Goal: Task Accomplishment & Management: Manage account settings

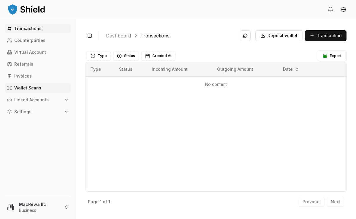
click at [44, 88] on link "Wallet Scans" at bounding box center [38, 88] width 66 height 10
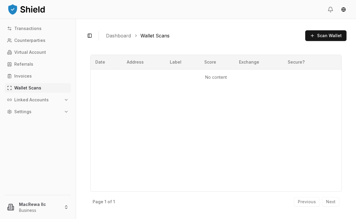
click at [65, 98] on icon "button" at bounding box center [66, 99] width 5 height 5
click at [27, 110] on p "Wallets" at bounding box center [22, 110] width 15 height 4
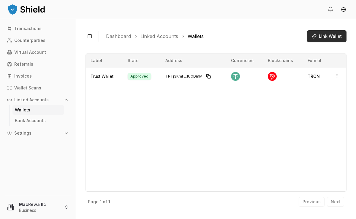
click at [329, 35] on span "Link Wallet" at bounding box center [330, 36] width 23 height 6
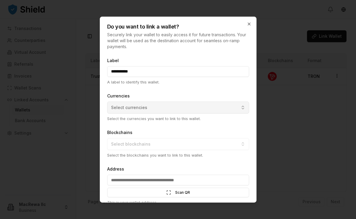
type input "**********"
click at [243, 109] on button "Select currencies" at bounding box center [178, 107] width 142 height 12
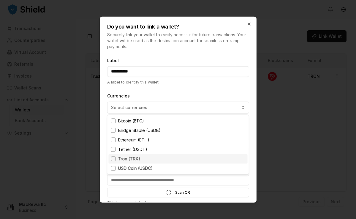
click at [188, 159] on div "Tron (TRX)" at bounding box center [178, 159] width 139 height 10
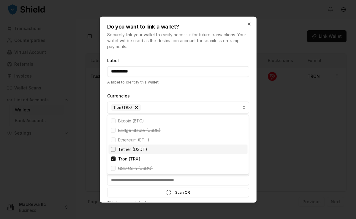
click at [272, 150] on div at bounding box center [178, 109] width 356 height 219
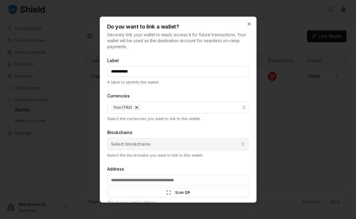
click at [243, 144] on button "Select blockchains" at bounding box center [178, 144] width 142 height 12
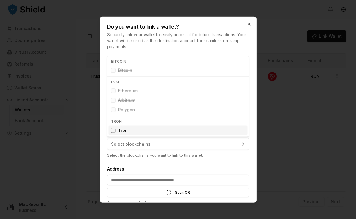
click at [208, 127] on div "Tron" at bounding box center [178, 131] width 139 height 10
click at [279, 104] on div at bounding box center [178, 109] width 356 height 219
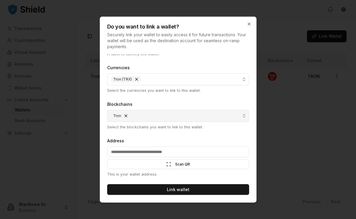
scroll to position [28, 0]
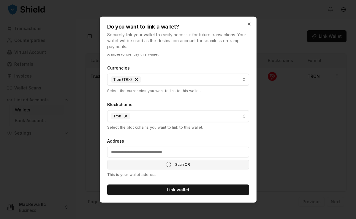
click at [176, 165] on span "Scan QR" at bounding box center [182, 164] width 15 height 5
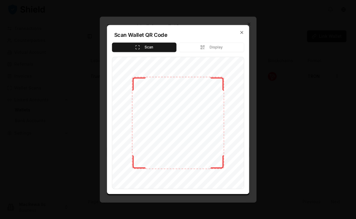
type input "**********"
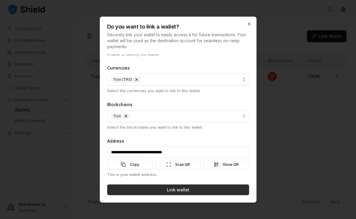
click at [187, 190] on button "Link wallet" at bounding box center [178, 189] width 142 height 11
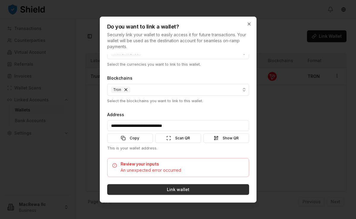
scroll to position [54, 0]
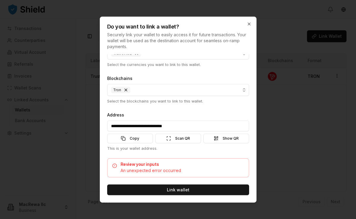
click at [169, 172] on div "An unexpected error occurred" at bounding box center [178, 170] width 132 height 6
click at [178, 137] on span "Scan QR" at bounding box center [182, 138] width 15 height 5
click at [230, 140] on span "Show QR" at bounding box center [231, 138] width 16 height 5
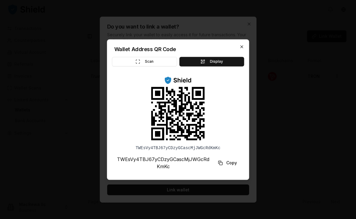
click at [242, 48] on icon "button" at bounding box center [241, 46] width 5 height 5
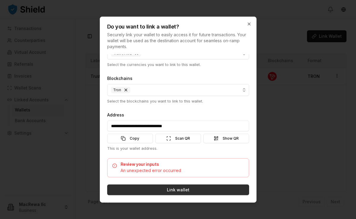
click at [171, 189] on button "Link wallet" at bounding box center [178, 189] width 142 height 11
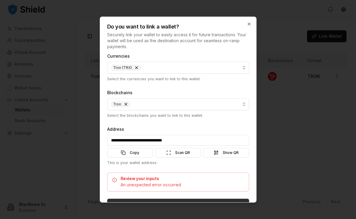
scroll to position [39, 0]
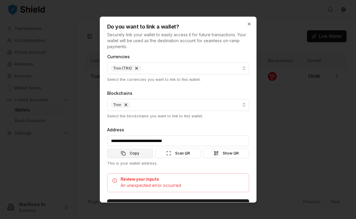
click at [139, 152] on button "Copy" at bounding box center [130, 153] width 46 height 10
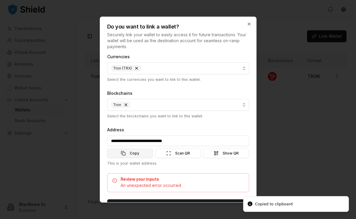
click at [139, 152] on button "Copy" at bounding box center [130, 153] width 46 height 10
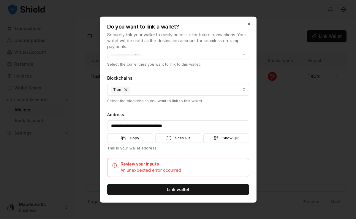
scroll to position [54, 0]
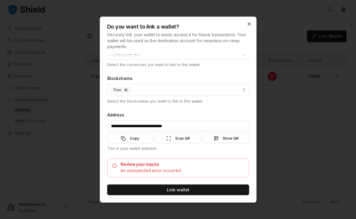
click at [251, 24] on icon "button" at bounding box center [249, 23] width 5 height 5
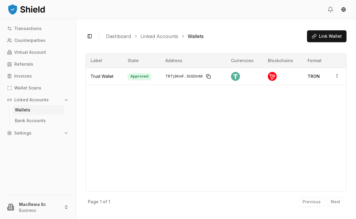
click at [24, 108] on p "Wallets" at bounding box center [22, 110] width 15 height 4
click at [324, 37] on span "Link Wallet" at bounding box center [330, 36] width 23 height 6
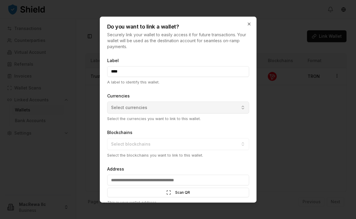
type input "****"
click at [241, 107] on button "Select currencies" at bounding box center [178, 107] width 142 height 12
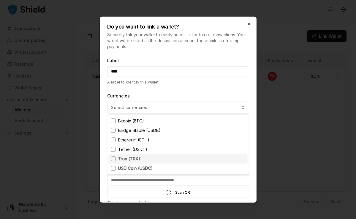
click at [202, 159] on div "Tron (TRX)" at bounding box center [178, 159] width 139 height 10
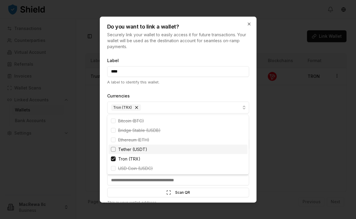
click at [165, 150] on div "Tether (USDT)" at bounding box center [178, 150] width 139 height 10
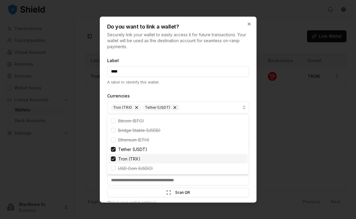
click at [111, 158] on div "Suggestions" at bounding box center [113, 158] width 5 height 5
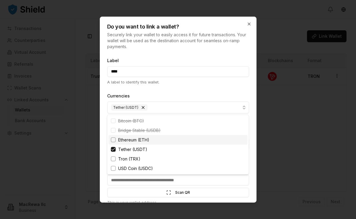
click at [263, 120] on div at bounding box center [178, 109] width 356 height 219
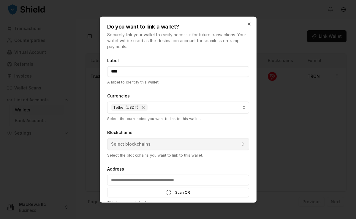
click at [206, 145] on button "Select blockchains" at bounding box center [178, 144] width 142 height 12
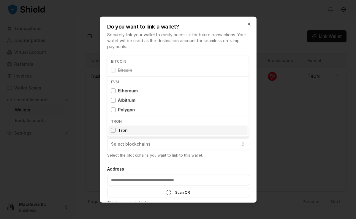
click at [165, 127] on div "Tron" at bounding box center [178, 131] width 139 height 10
click at [219, 158] on div at bounding box center [178, 109] width 356 height 219
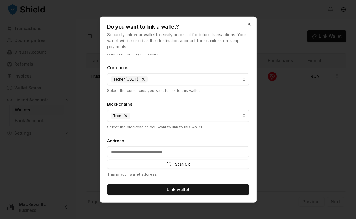
scroll to position [28, 0]
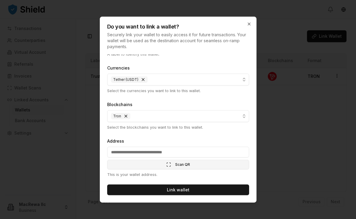
click at [186, 164] on span "Scan QR" at bounding box center [182, 164] width 15 height 5
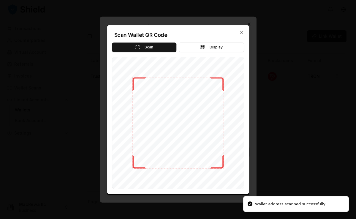
type input "**********"
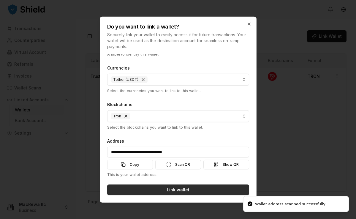
click at [173, 189] on button "Link wallet" at bounding box center [178, 189] width 142 height 11
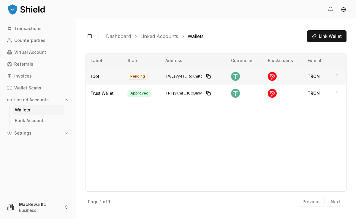
click at [337, 75] on circle "button" at bounding box center [337, 75] width 0 height 0
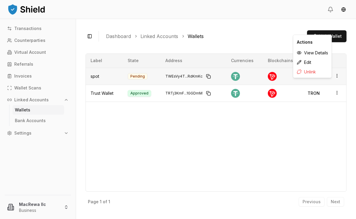
click at [337, 75] on circle "button" at bounding box center [337, 75] width 0 height 0
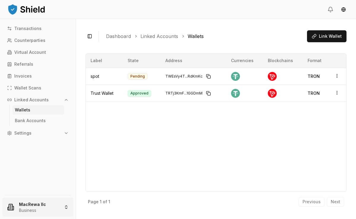
click at [67, 206] on html "Transactions Counterparties Virtual Account Referrals Invoices Wallet Scans Lin…" at bounding box center [178, 109] width 356 height 219
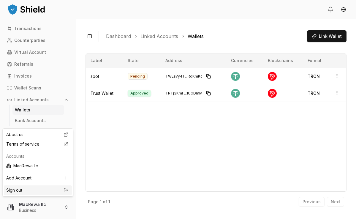
click at [51, 190] on link "Sign out" at bounding box center [37, 190] width 63 height 6
